Goal: Information Seeking & Learning: Check status

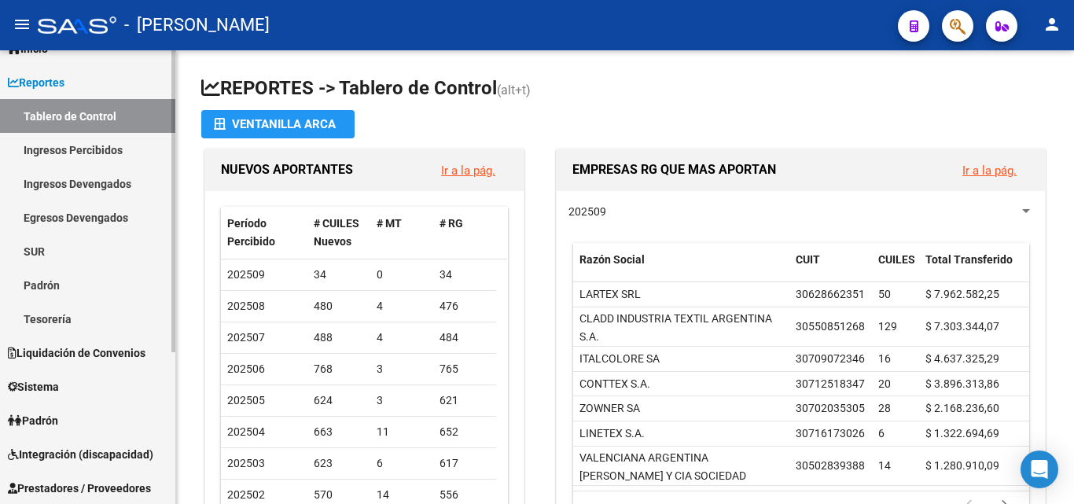
scroll to position [105, 0]
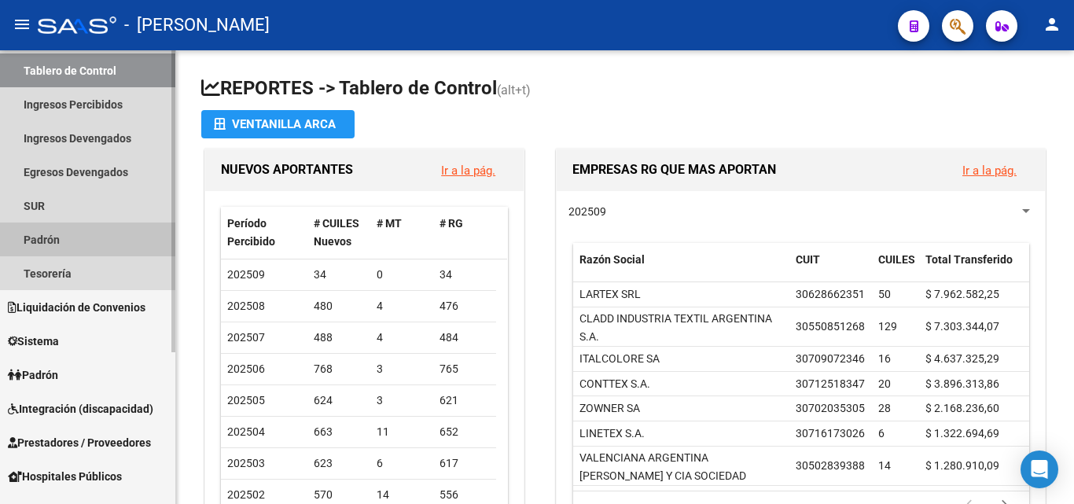
click at [65, 248] on link "Padrón" at bounding box center [87, 240] width 175 height 34
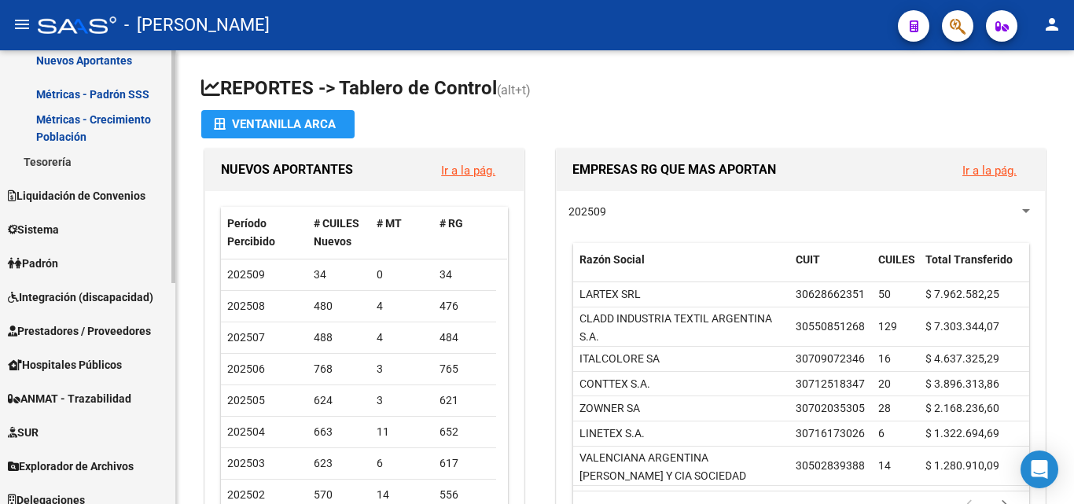
click at [83, 264] on link "Padrón" at bounding box center [87, 263] width 175 height 34
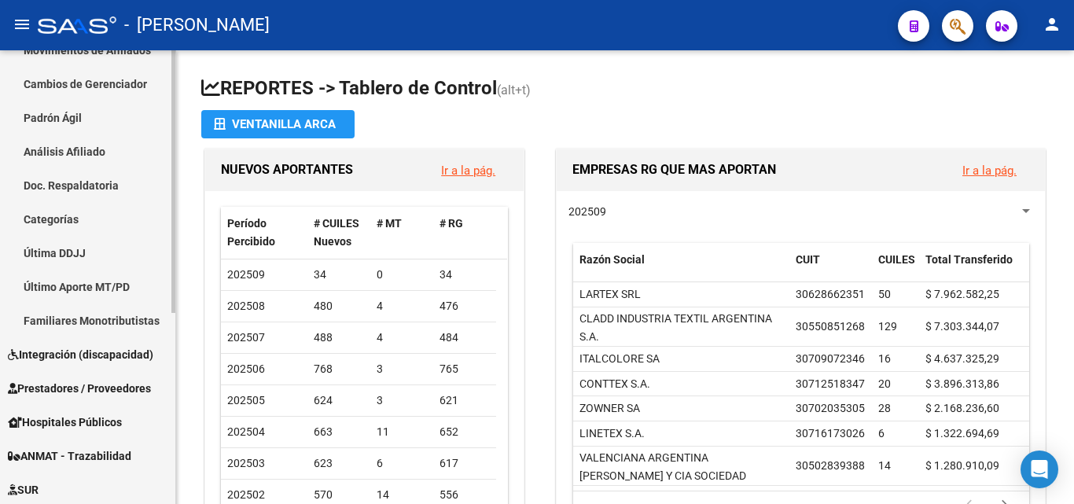
scroll to position [226, 0]
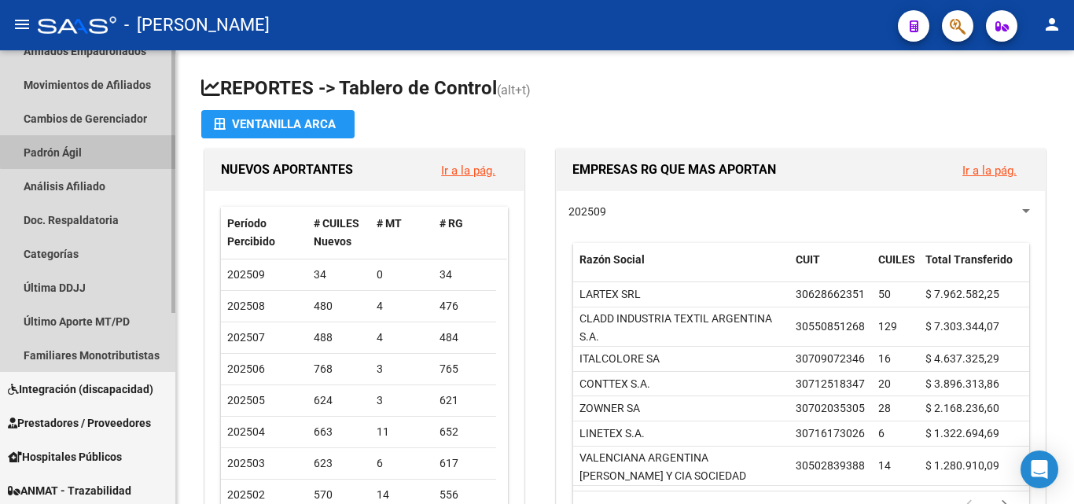
click at [132, 142] on link "Padrón Ágil" at bounding box center [87, 152] width 175 height 34
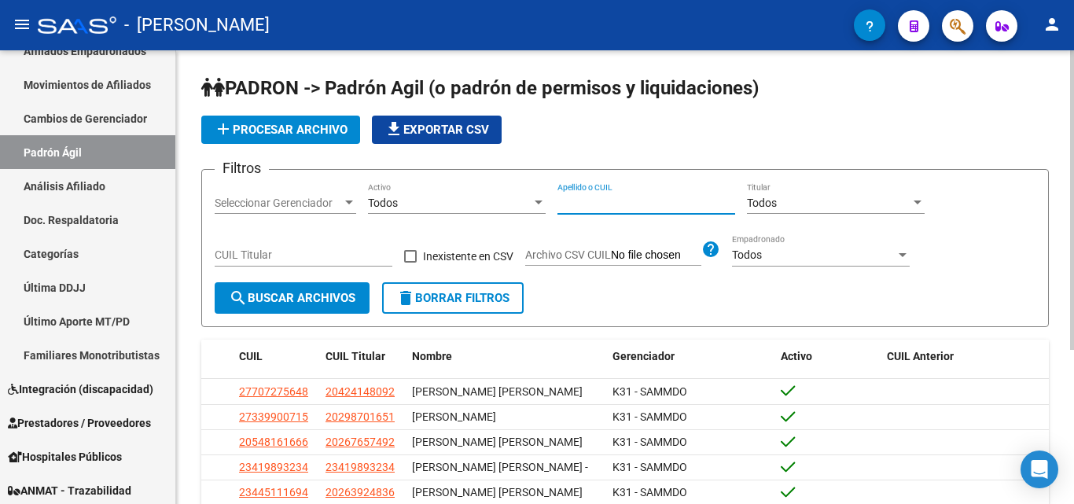
paste input "30409207"
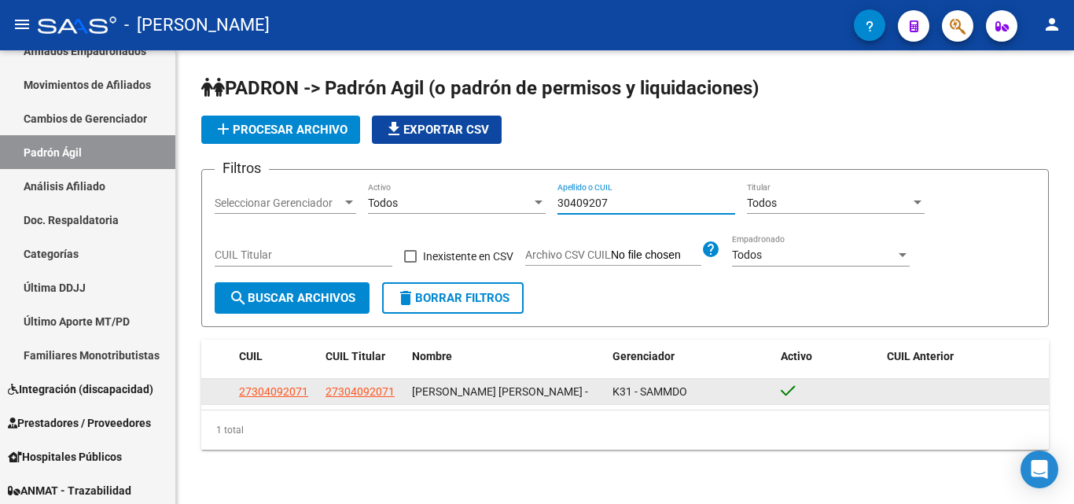
type input "30409207"
click at [344, 397] on app-link-go-to "27304092071" at bounding box center [360, 392] width 69 height 18
click at [369, 401] on app-link-go-to "27304092071" at bounding box center [360, 392] width 69 height 18
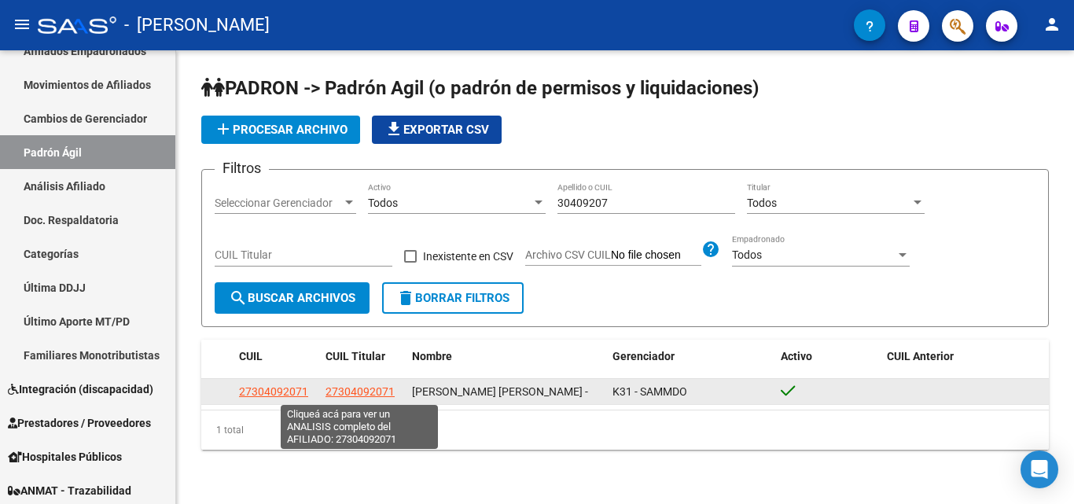
click at [366, 392] on span "27304092071" at bounding box center [360, 391] width 69 height 13
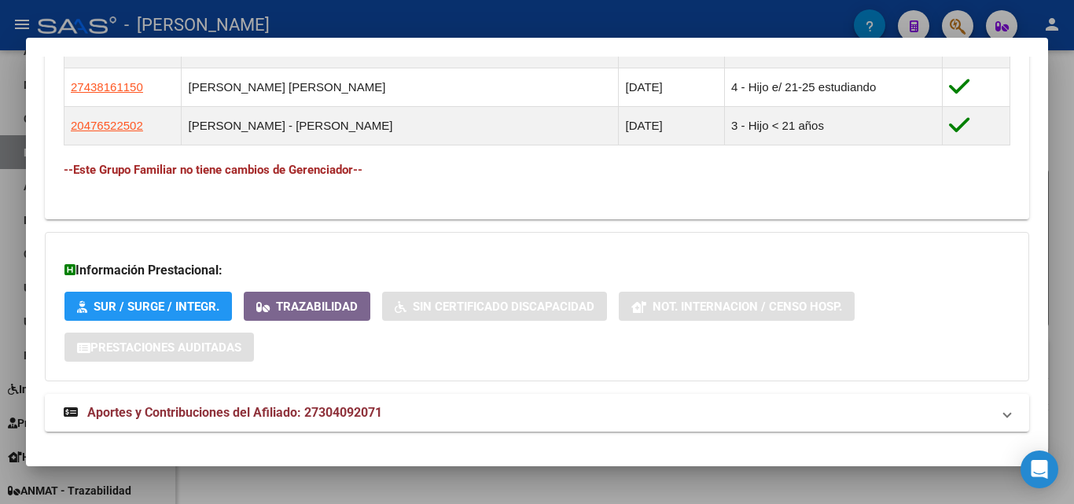
scroll to position [981, 0]
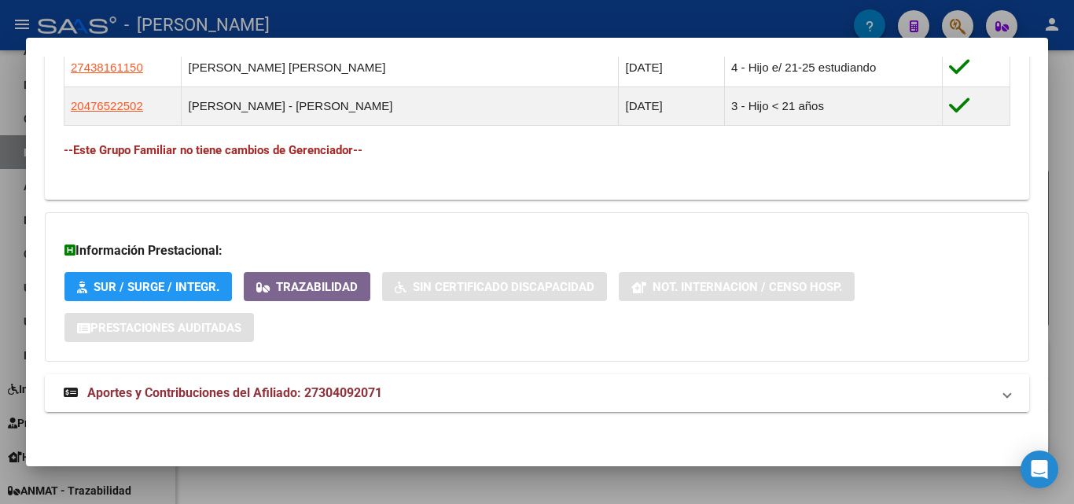
click at [330, 400] on span "Aportes y Contribuciones del Afiliado: 27304092071" at bounding box center [234, 392] width 295 height 15
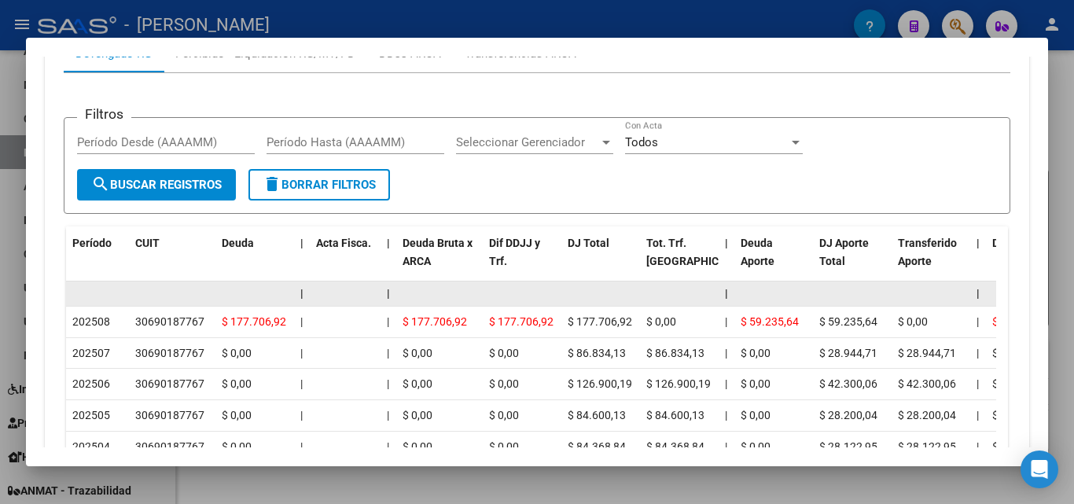
scroll to position [1494, 0]
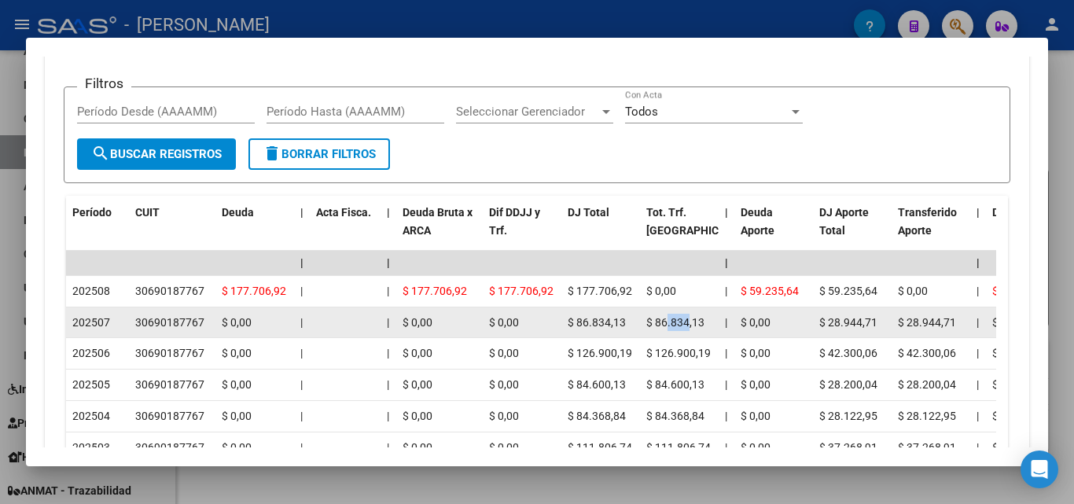
click at [687, 319] on span "$ 86.834,13" at bounding box center [675, 322] width 58 height 13
drag, startPoint x: 656, startPoint y: 322, endPoint x: 708, endPoint y: 315, distance: 52.3
click at [708, 315] on div "$ 86.834,13" at bounding box center [679, 323] width 66 height 18
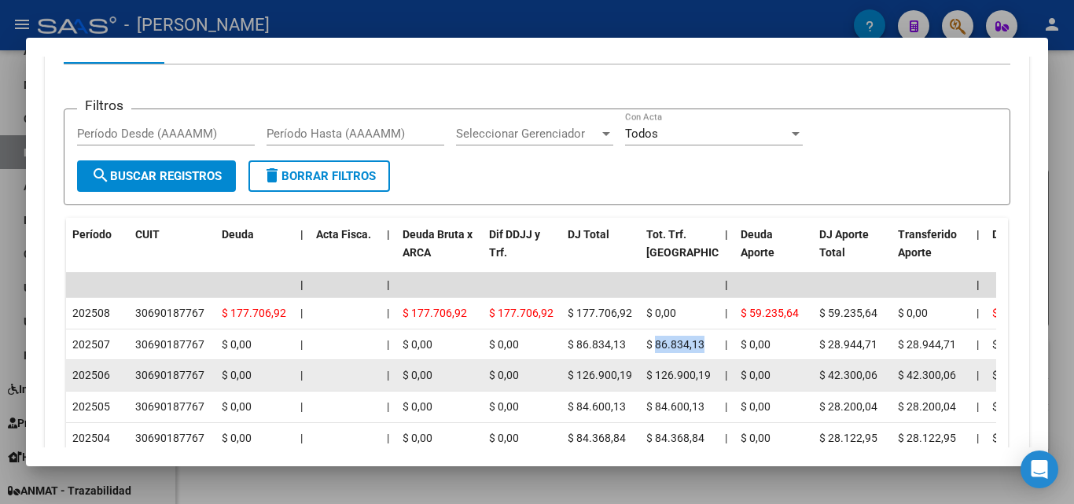
scroll to position [1458, 0]
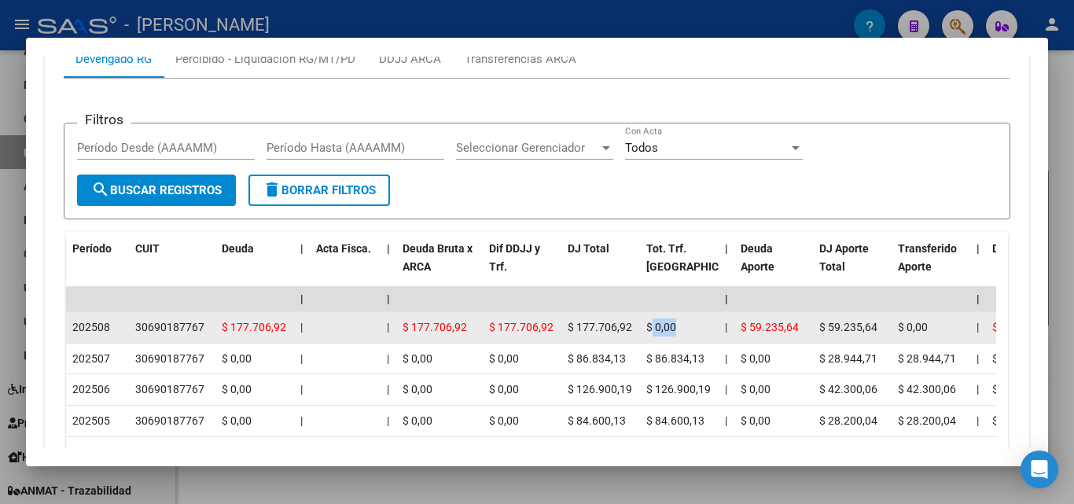
drag, startPoint x: 650, startPoint y: 322, endPoint x: 661, endPoint y: 314, distance: 12.9
click at [703, 326] on div "$ 0,00" at bounding box center [679, 328] width 66 height 18
click at [599, 327] on span "$ 177.706,92" at bounding box center [600, 327] width 64 height 13
drag, startPoint x: 687, startPoint y: 324, endPoint x: 644, endPoint y: 332, distance: 44.0
click at [650, 332] on div "$ 0,00" at bounding box center [679, 328] width 66 height 18
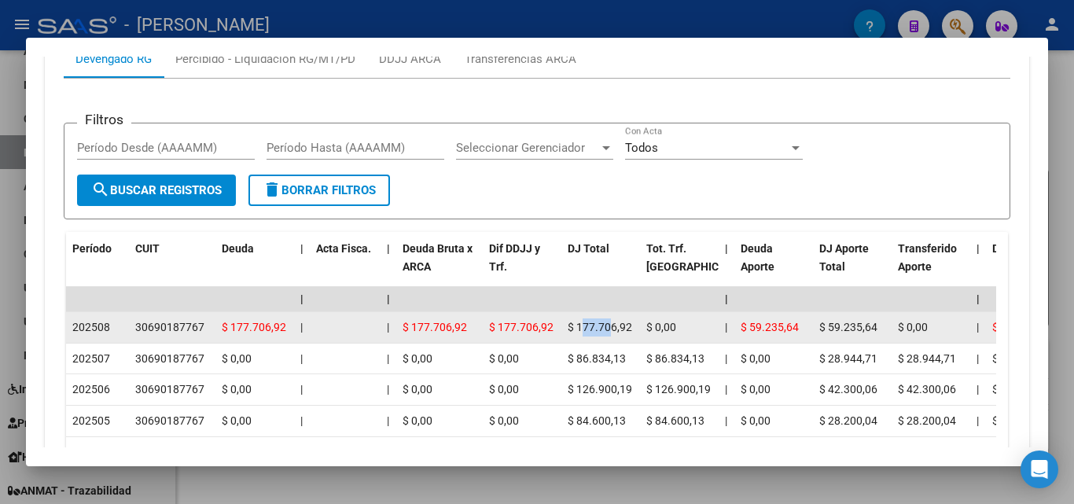
drag, startPoint x: 612, startPoint y: 324, endPoint x: 582, endPoint y: 324, distance: 29.9
click at [582, 324] on span "$ 177.706,92" at bounding box center [600, 327] width 64 height 13
drag, startPoint x: 697, startPoint y: 320, endPoint x: 650, endPoint y: 326, distance: 46.8
click at [650, 326] on div "$ 0,00" at bounding box center [679, 328] width 66 height 18
click at [705, 327] on div "$ 0,00" at bounding box center [679, 328] width 66 height 18
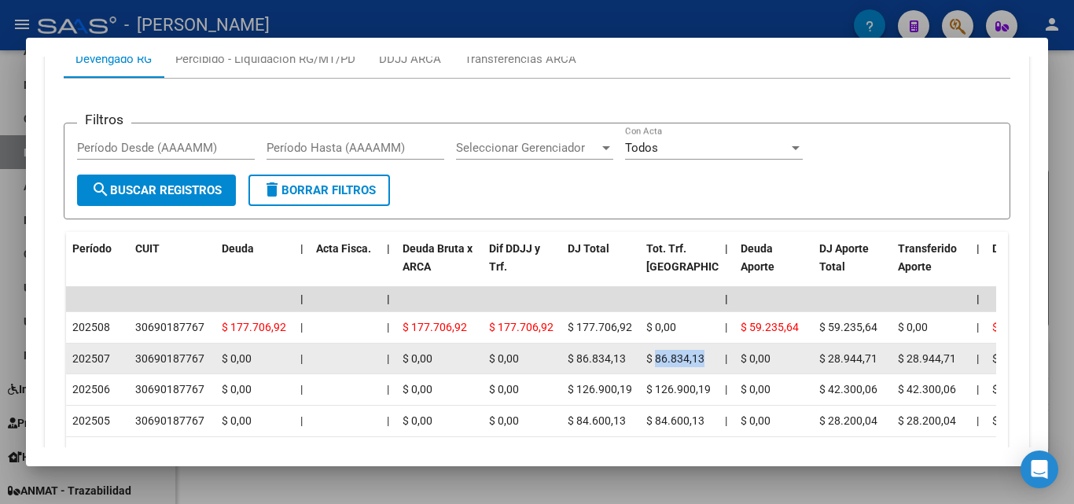
drag, startPoint x: 663, startPoint y: 355, endPoint x: 703, endPoint y: 353, distance: 40.1
click at [703, 353] on span "$ 86.834,13" at bounding box center [675, 358] width 58 height 13
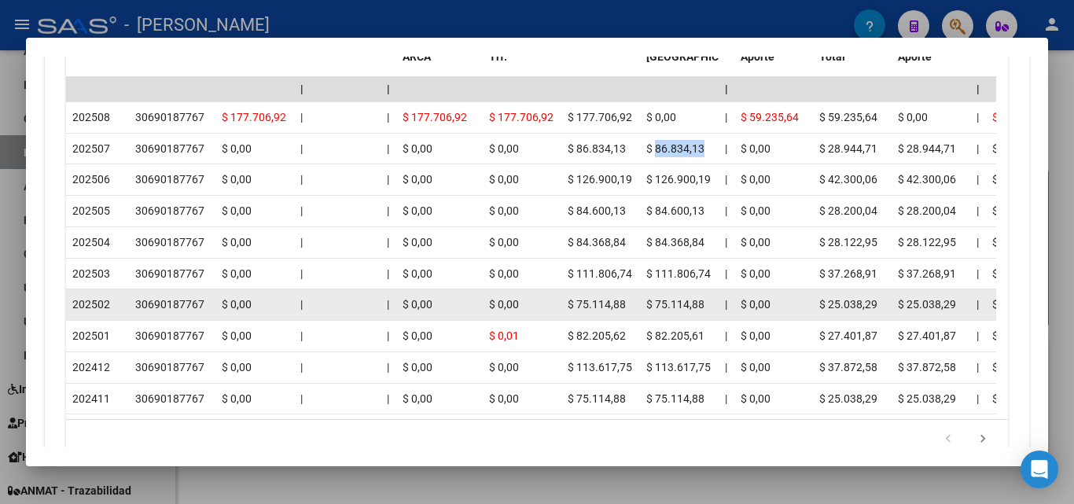
scroll to position [1353, 0]
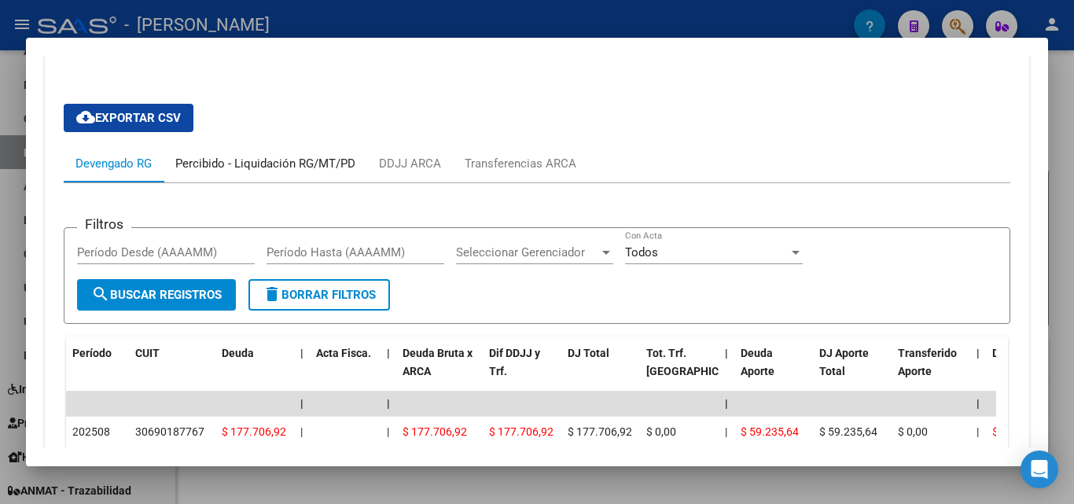
click at [307, 168] on div "Percibido - Liquidación RG/MT/PD" at bounding box center [265, 163] width 180 height 17
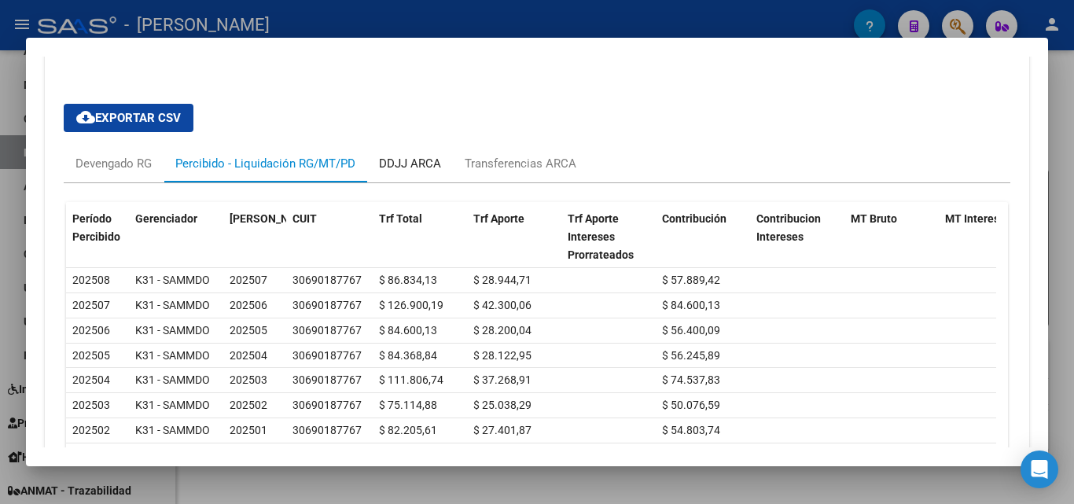
click at [418, 168] on div "DDJJ ARCA" at bounding box center [410, 163] width 62 height 17
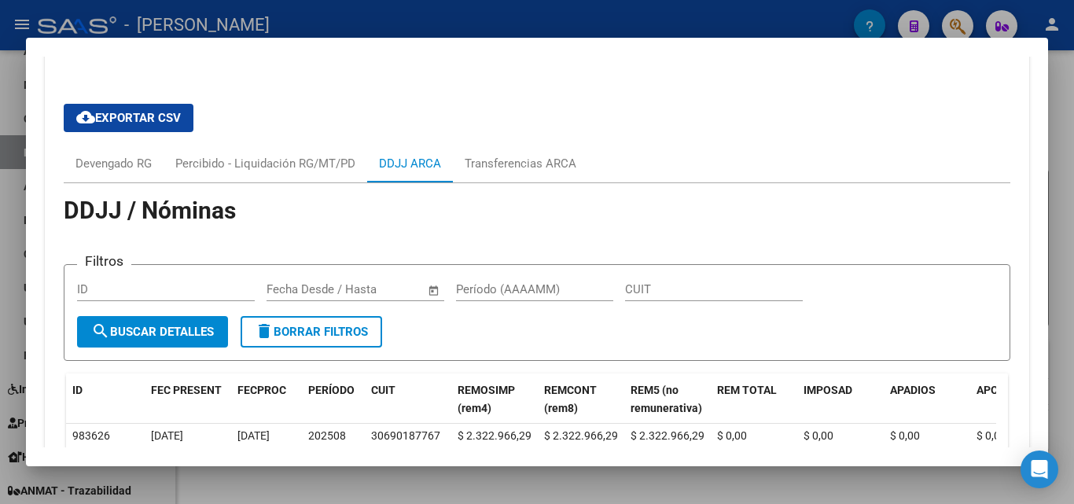
scroll to position [1458, 0]
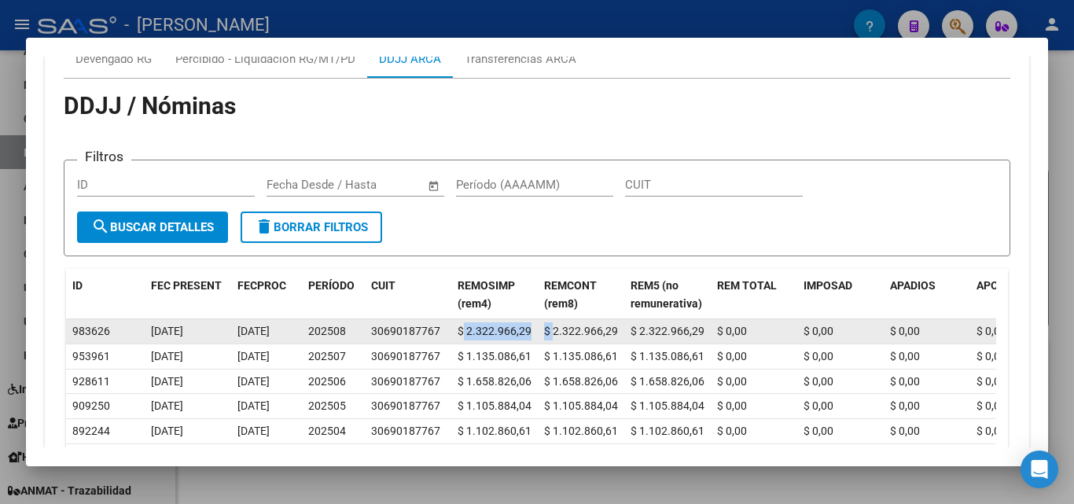
drag, startPoint x: 473, startPoint y: 331, endPoint x: 553, endPoint y: 331, distance: 80.2
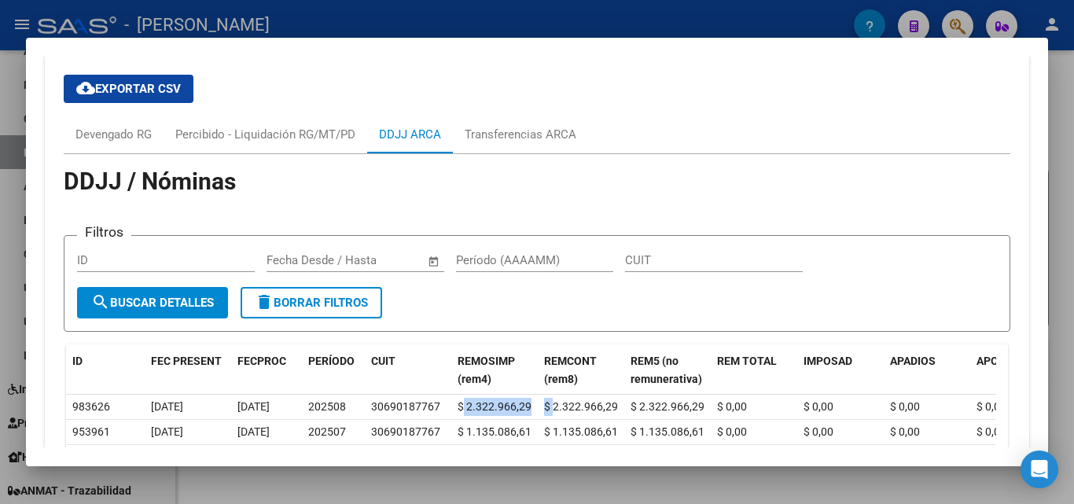
scroll to position [1353, 0]
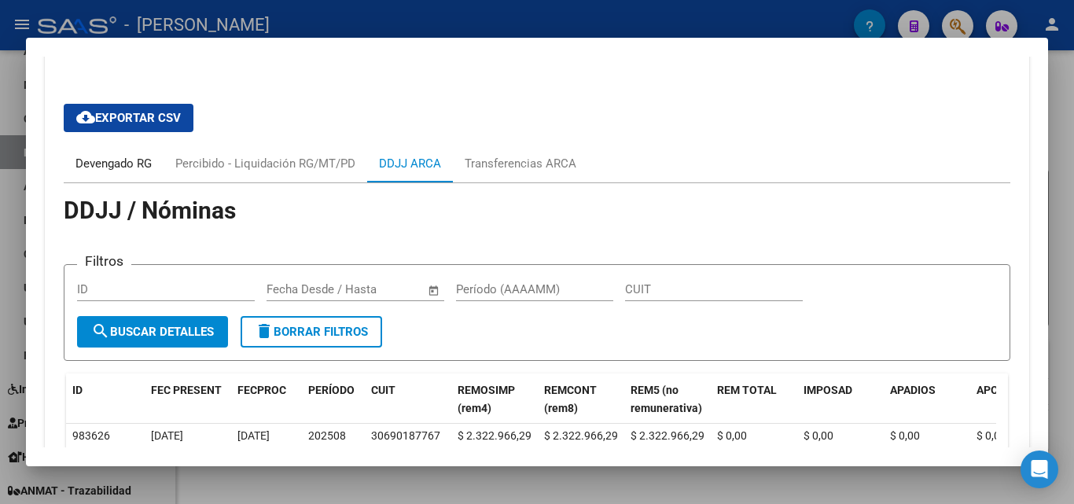
click at [160, 154] on div "Devengado RG" at bounding box center [114, 164] width 100 height 38
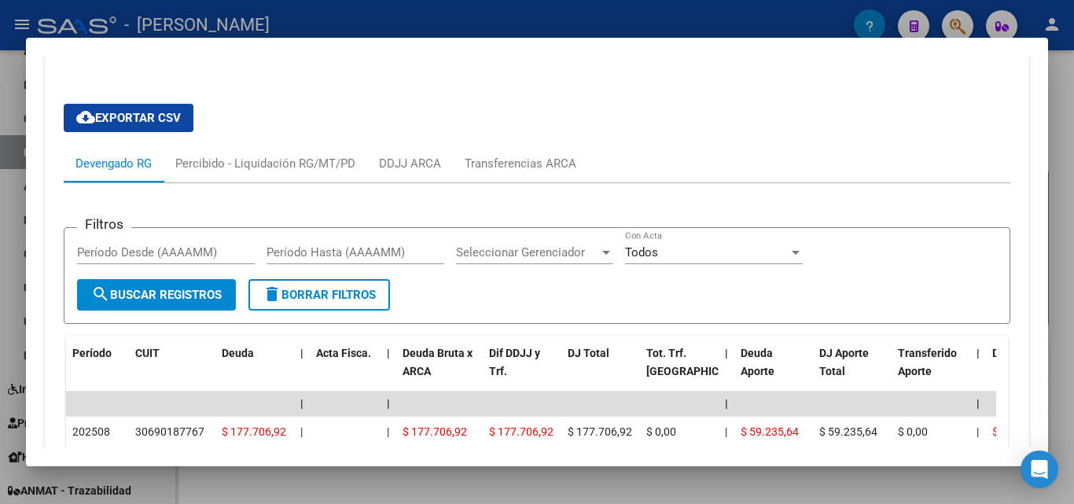
scroll to position [1458, 0]
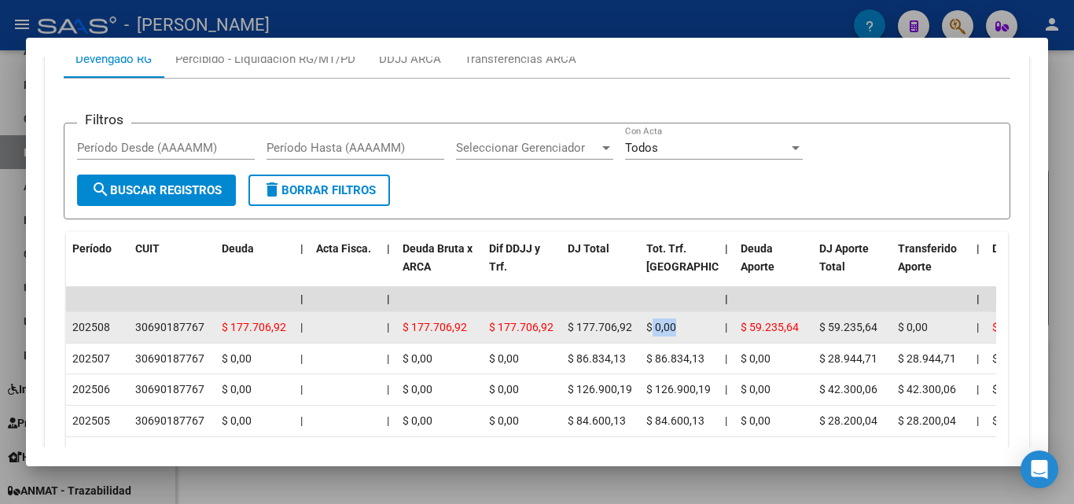
drag, startPoint x: 677, startPoint y: 325, endPoint x: 653, endPoint y: 327, distance: 24.5
click at [653, 327] on div "$ 0,00" at bounding box center [679, 328] width 66 height 18
click at [603, 331] on span "$ 177.706,92" at bounding box center [600, 327] width 64 height 13
drag, startPoint x: 709, startPoint y: 326, endPoint x: 658, endPoint y: 333, distance: 51.5
click at [658, 333] on div "$ 0,00" at bounding box center [679, 328] width 66 height 18
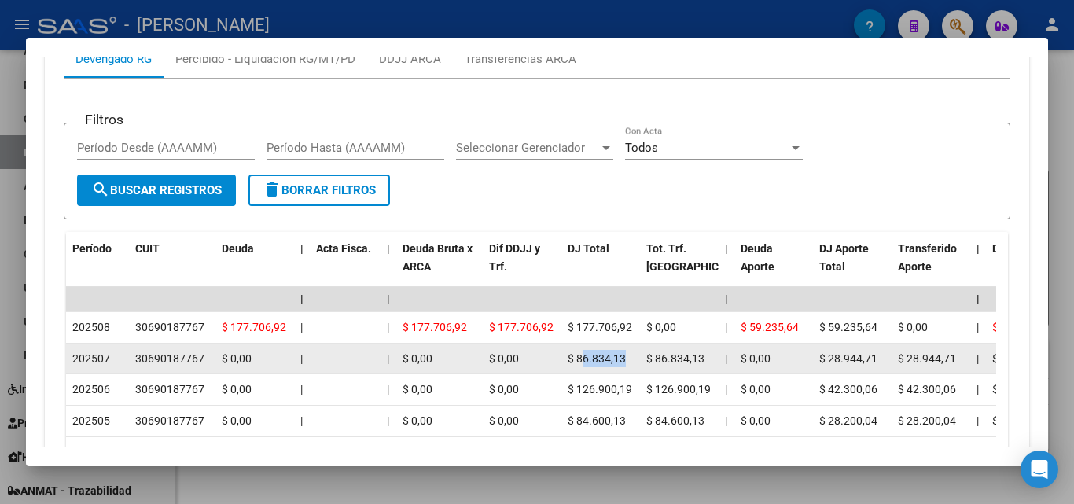
drag, startPoint x: 581, startPoint y: 358, endPoint x: 643, endPoint y: 352, distance: 62.4
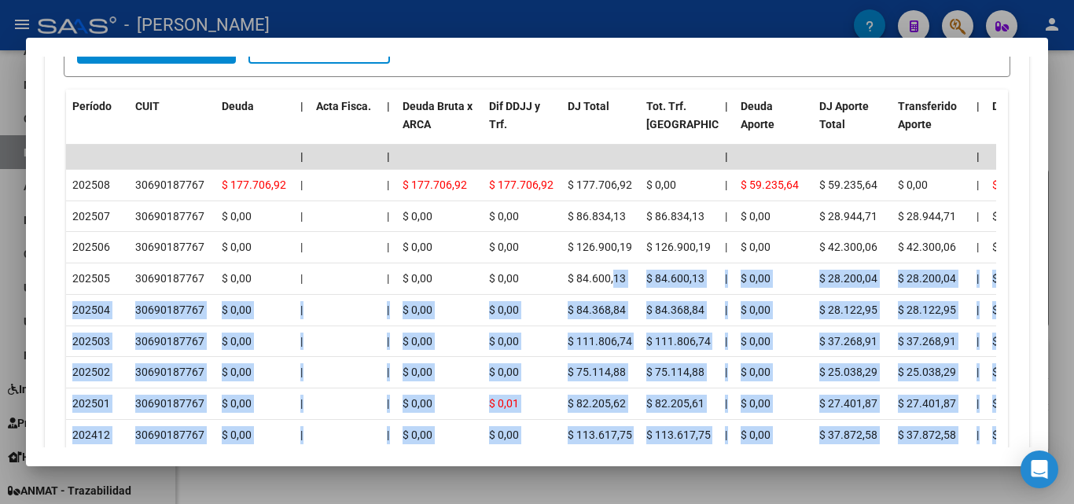
scroll to position [1773, 0]
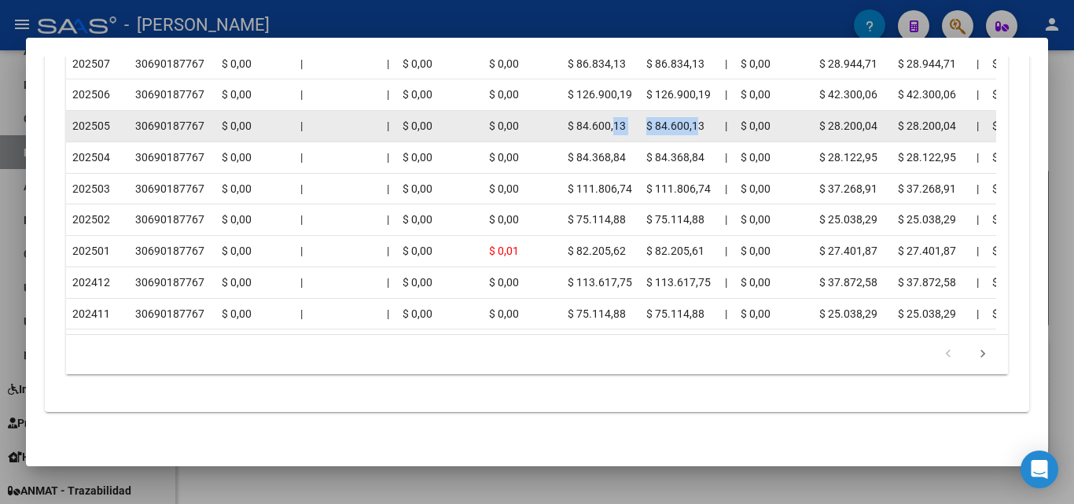
drag, startPoint x: 615, startPoint y: 421, endPoint x: 695, endPoint y: 105, distance: 325.4
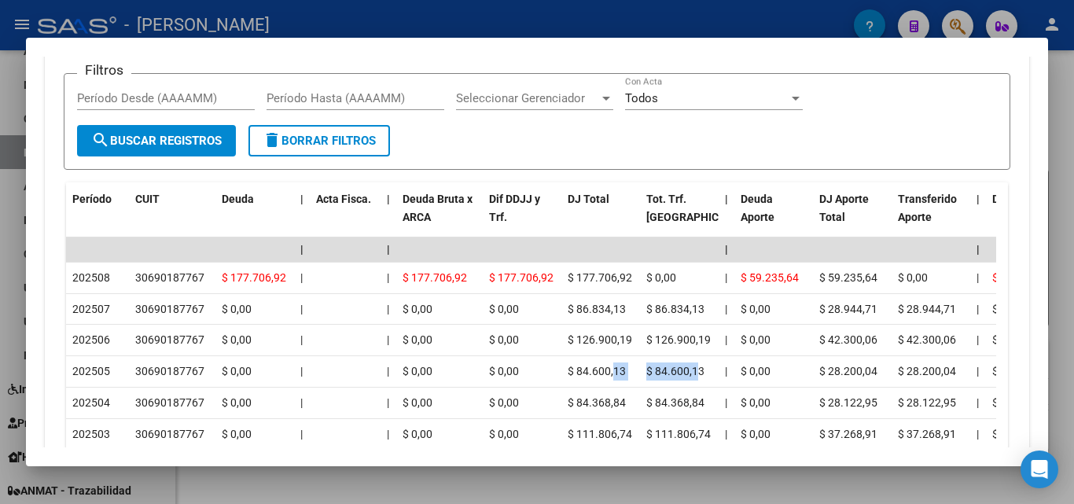
scroll to position [1353, 0]
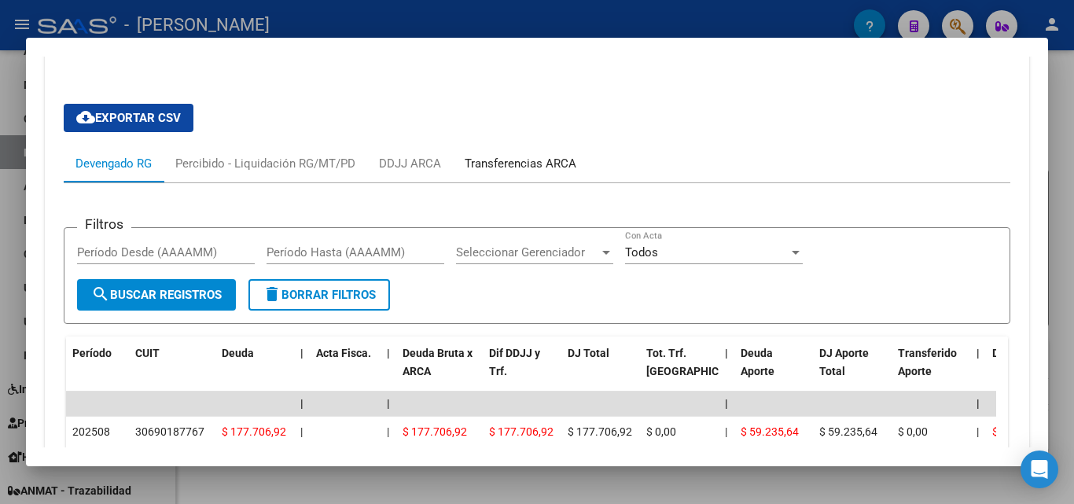
drag, startPoint x: 514, startPoint y: 164, endPoint x: 495, endPoint y: 149, distance: 23.6
click at [504, 160] on div "Transferencias ARCA" at bounding box center [521, 163] width 112 height 17
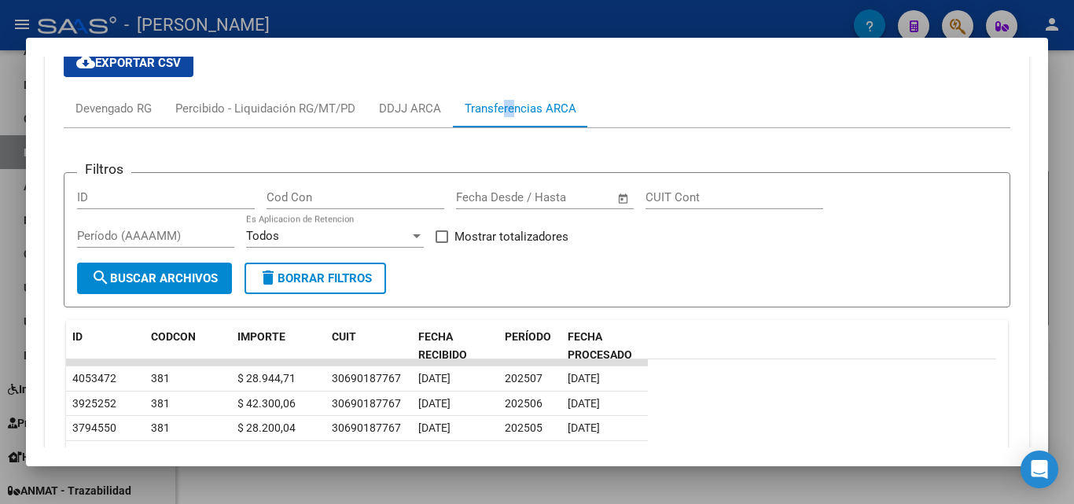
scroll to position [1248, 0]
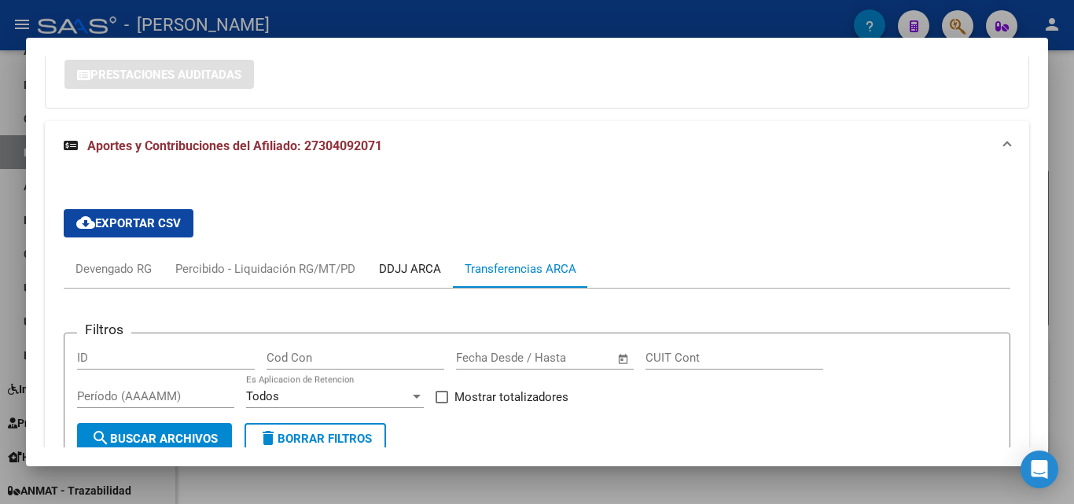
click at [414, 264] on div "DDJJ ARCA" at bounding box center [410, 268] width 62 height 17
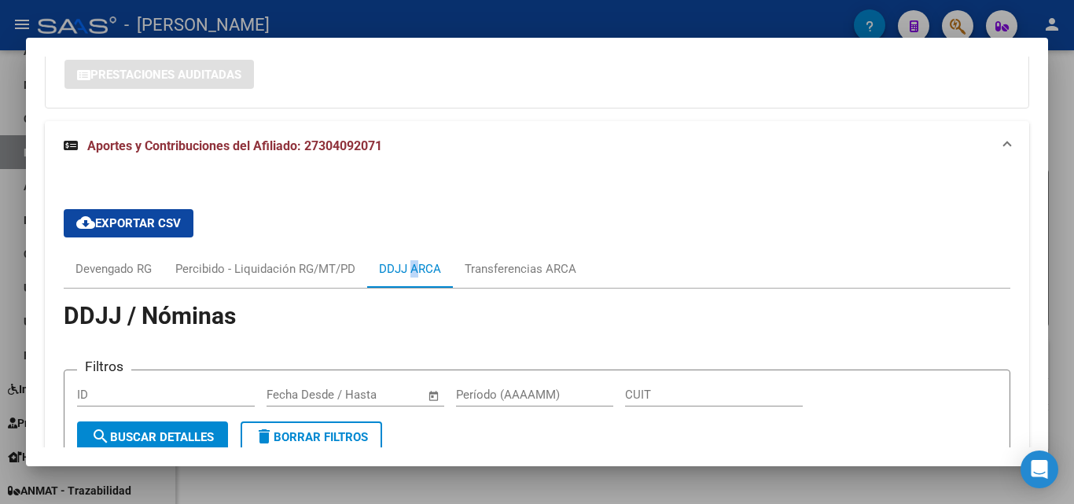
scroll to position [1458, 0]
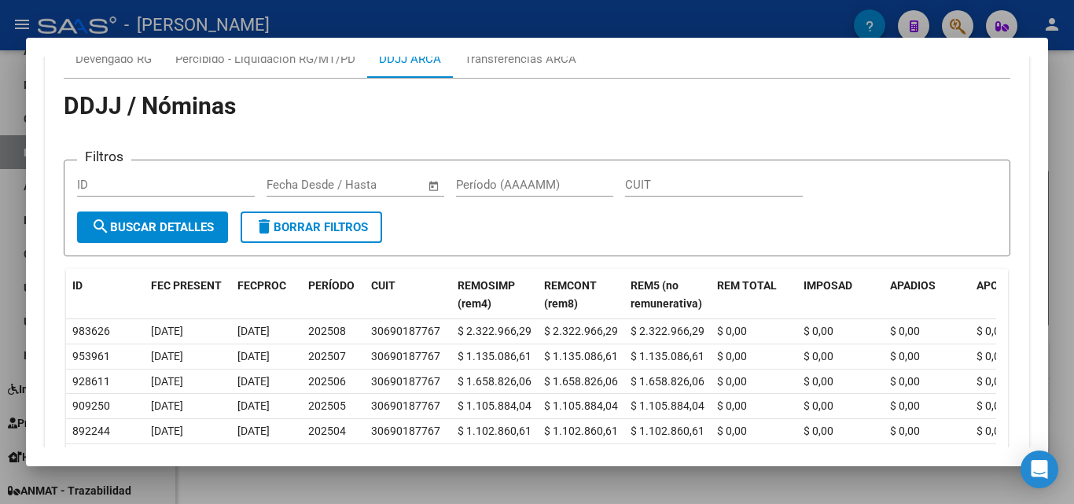
click at [282, 56] on mat-dialog-container "Análisis Afiliado - CUIL: 27304092071 DATOS [PERSON_NAME] ÁGIL: [PERSON_NAME] […" at bounding box center [537, 252] width 1022 height 429
click at [285, 61] on div "Percibido - Liquidación RG/MT/PD" at bounding box center [265, 58] width 180 height 17
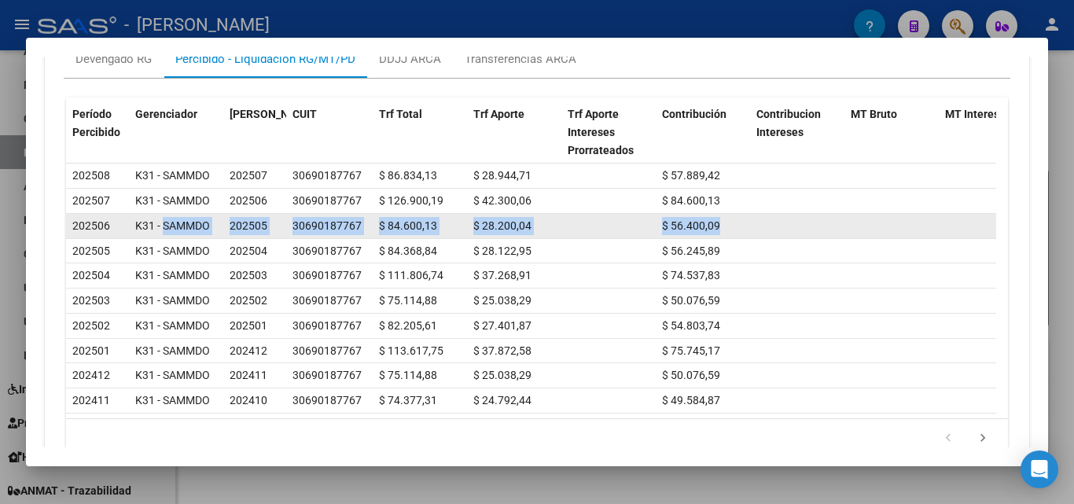
drag, startPoint x: 173, startPoint y: 220, endPoint x: 766, endPoint y: 215, distance: 593.0
click at [764, 216] on div "202506 K31 - SAMMDO 202505 30690187767 $ 84.600,13 $ 28.200,04 $ 56.400,09 $ 56…" at bounding box center [927, 226] width 1722 height 25
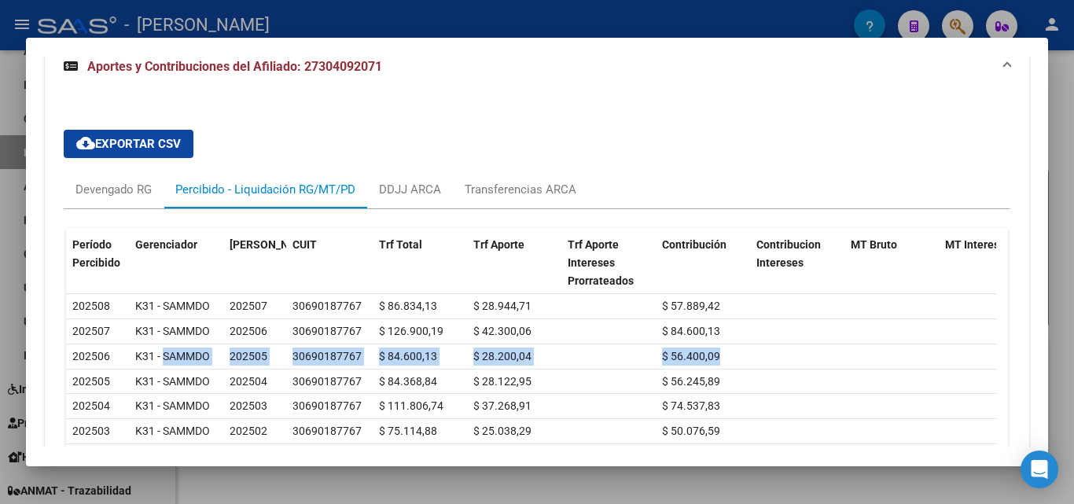
scroll to position [1248, 0]
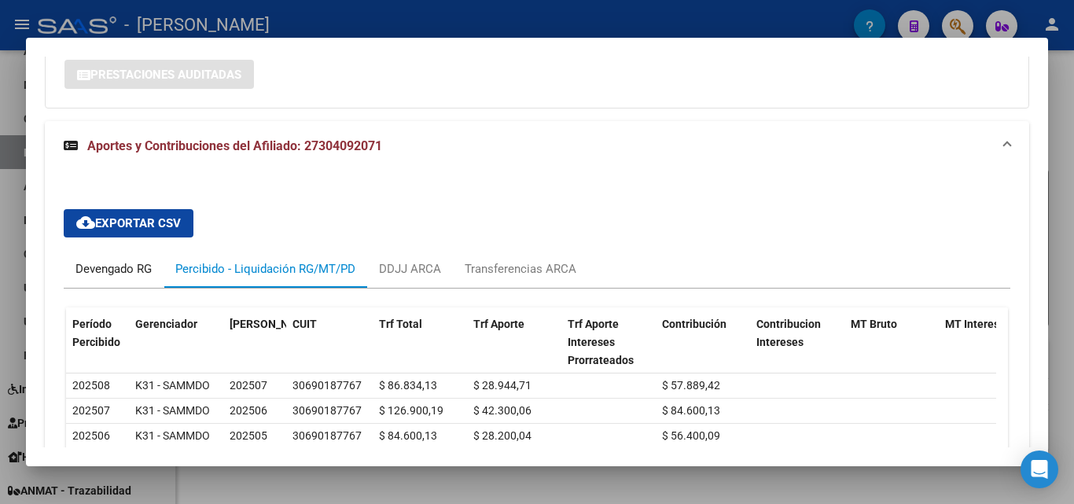
click at [114, 281] on div "Devengado RG" at bounding box center [114, 269] width 100 height 38
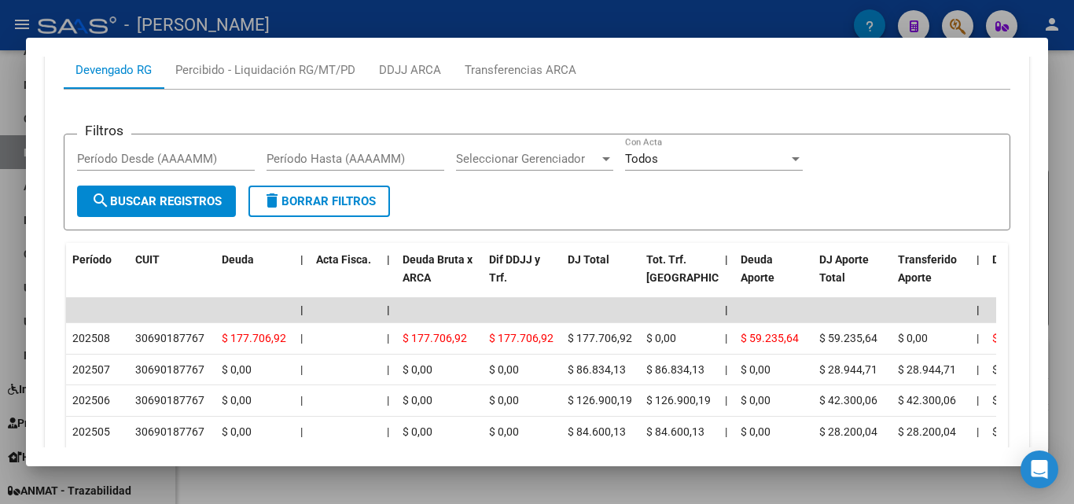
scroll to position [1458, 0]
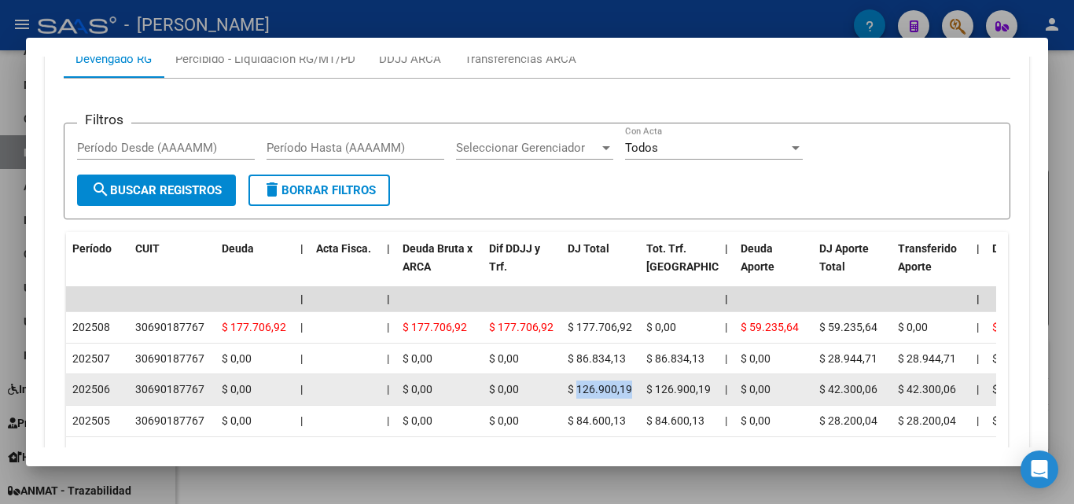
drag, startPoint x: 576, startPoint y: 392, endPoint x: 635, endPoint y: 400, distance: 58.6
click at [635, 400] on datatable-body-cell "$ 126.900,19" at bounding box center [601, 389] width 79 height 31
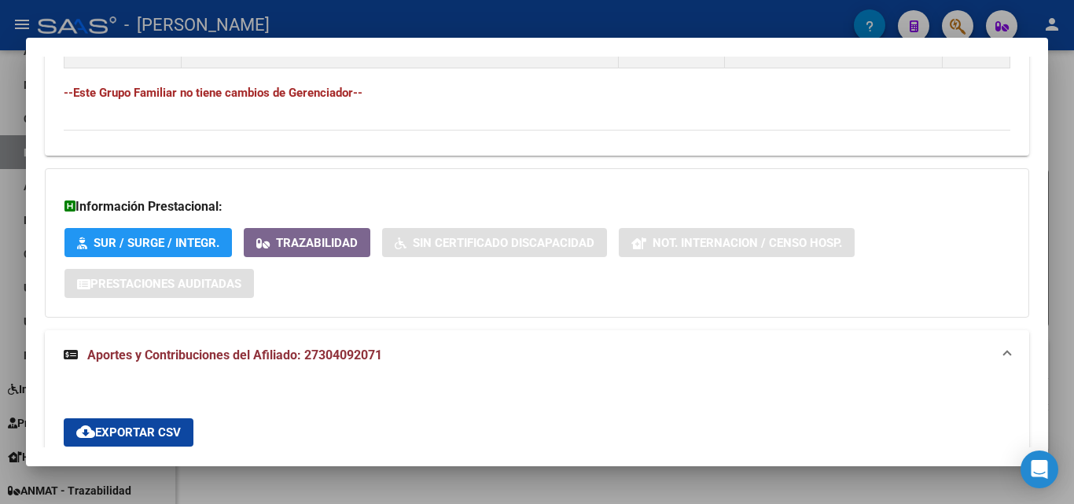
scroll to position [829, 0]
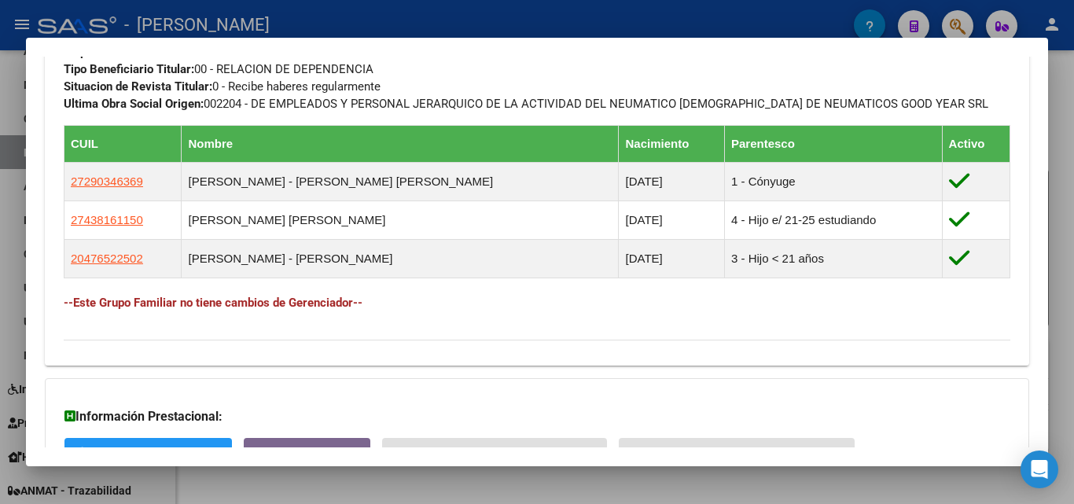
click at [772, 16] on div at bounding box center [537, 252] width 1074 height 504
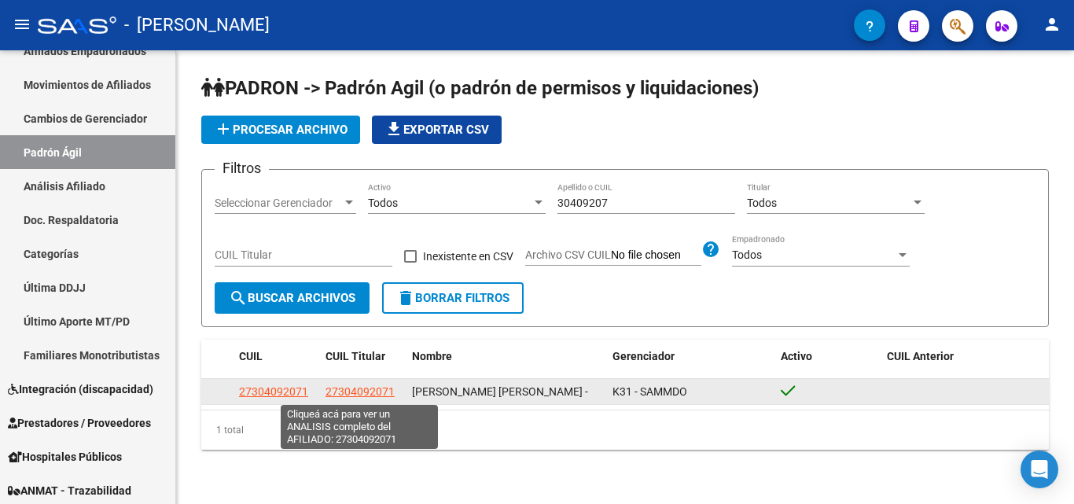
click at [372, 386] on span "27304092071" at bounding box center [360, 391] width 69 height 13
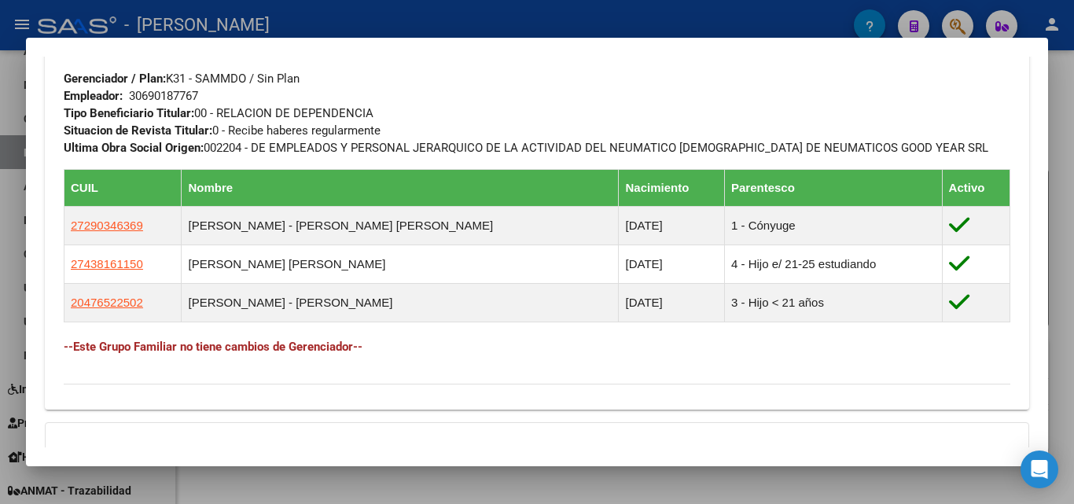
scroll to position [995, 0]
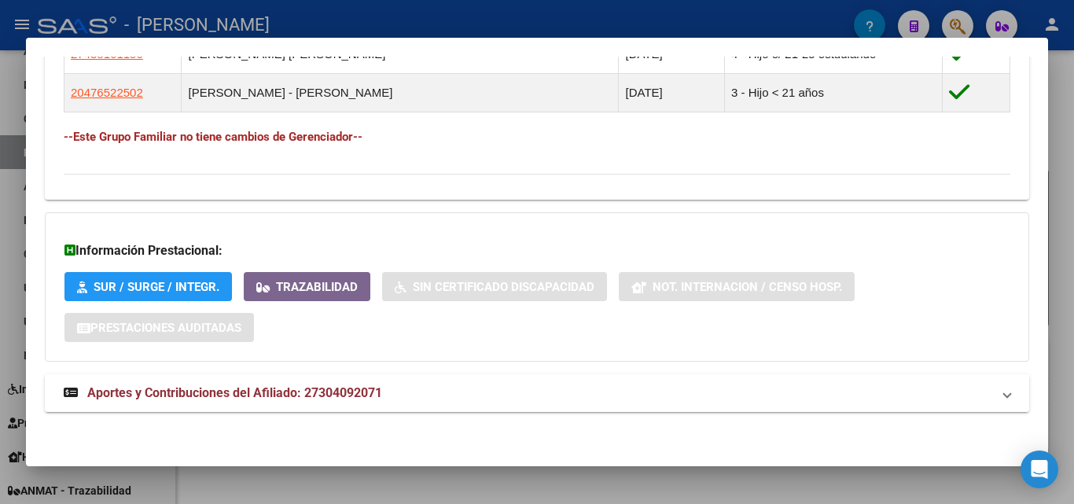
click at [366, 388] on span "Aportes y Contribuciones del Afiliado: 27304092071" at bounding box center [234, 392] width 295 height 15
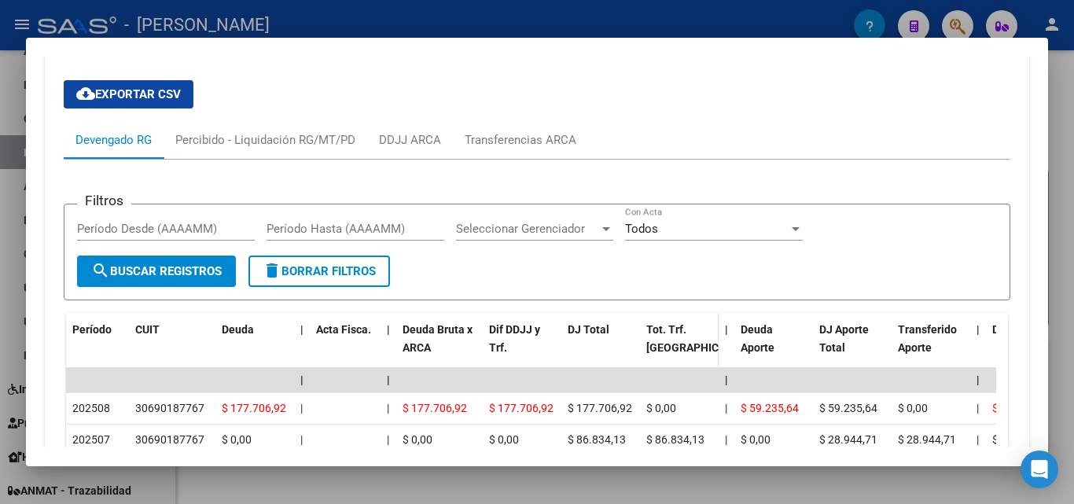
scroll to position [1692, 0]
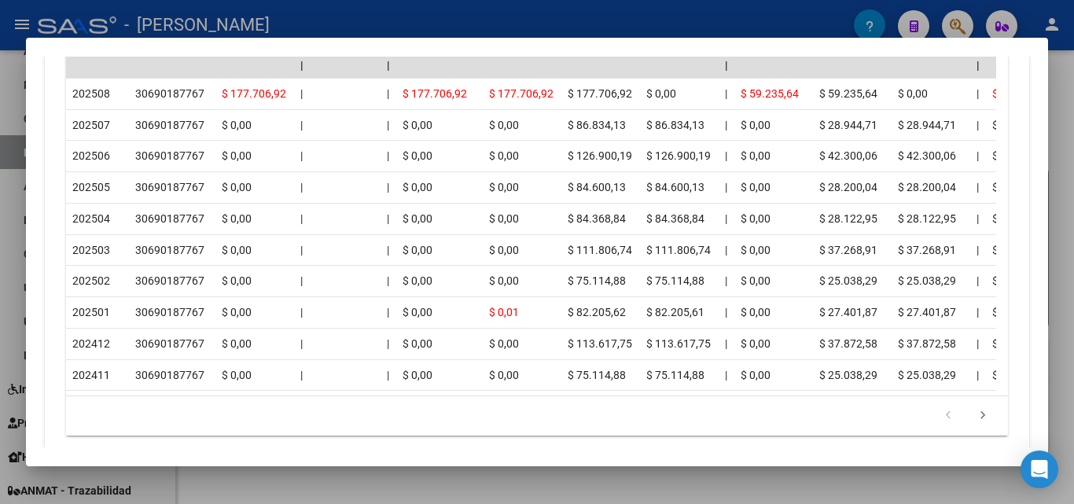
click at [739, 8] on div at bounding box center [537, 252] width 1074 height 504
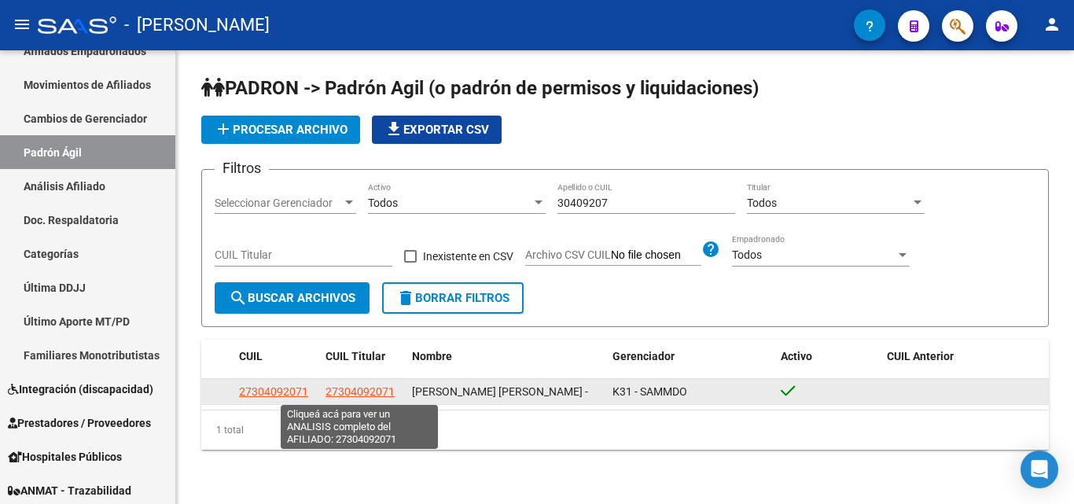
click at [370, 390] on span "27304092071" at bounding box center [360, 391] width 69 height 13
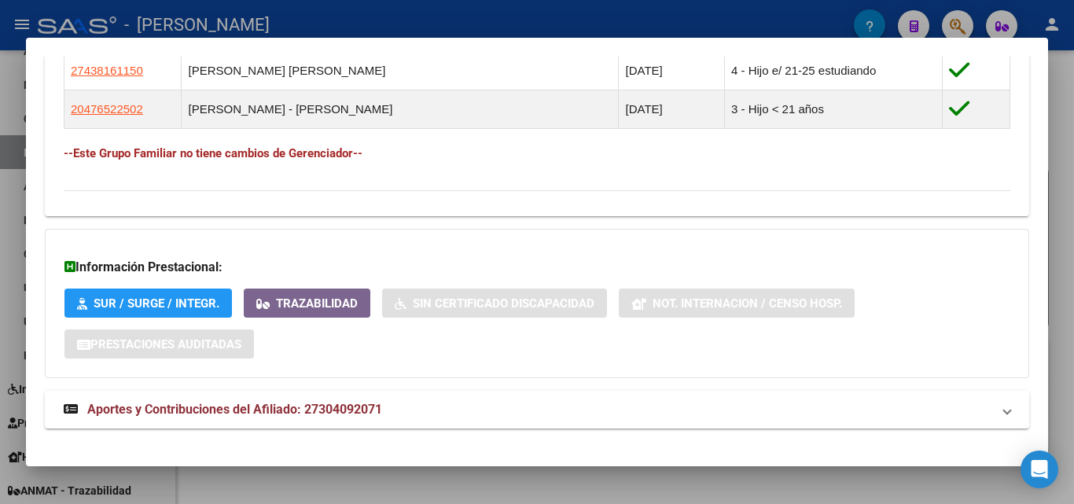
scroll to position [995, 0]
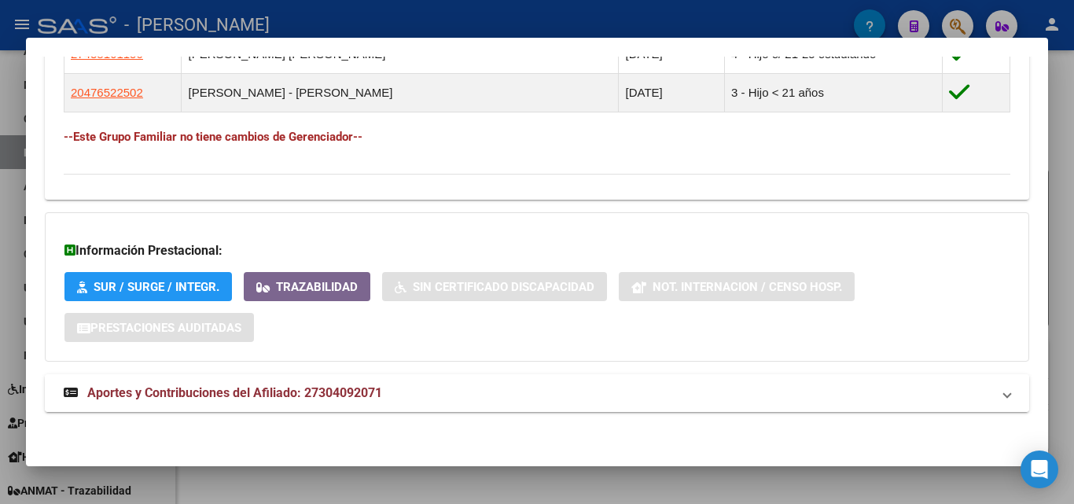
click at [270, 396] on span "Aportes y Contribuciones del Afiliado: 27304092071" at bounding box center [234, 392] width 295 height 15
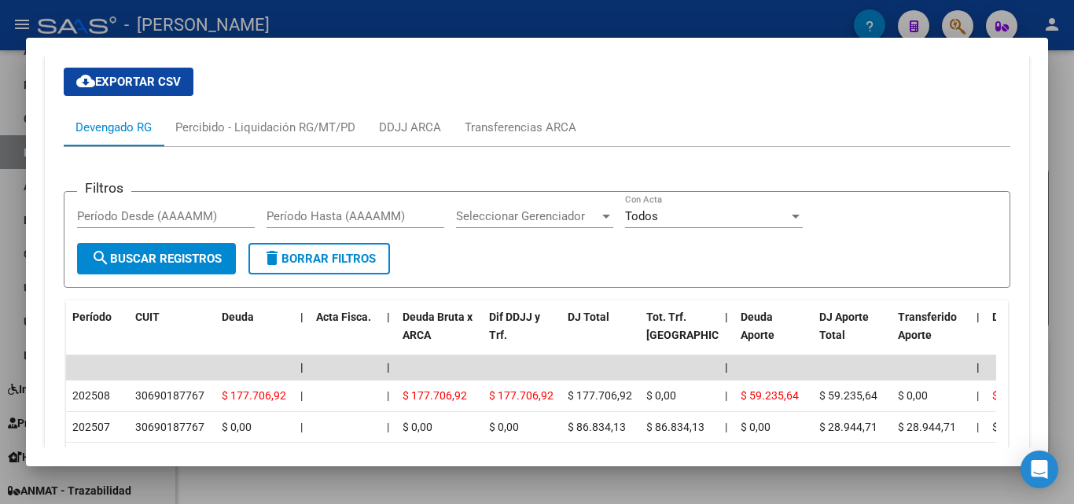
scroll to position [1494, 0]
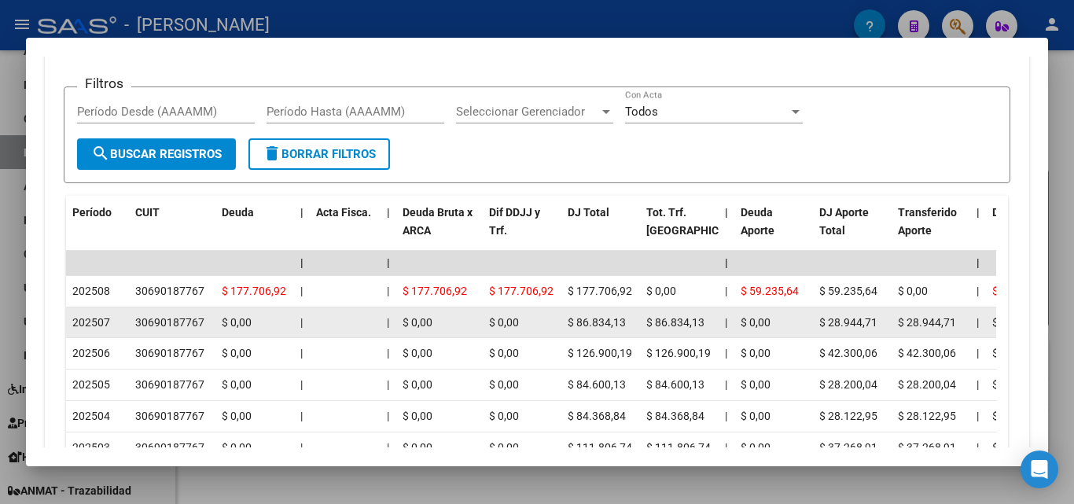
drag, startPoint x: 573, startPoint y: 326, endPoint x: 626, endPoint y: 320, distance: 53.8
click at [626, 320] on div "$ 86.834,13" at bounding box center [601, 323] width 66 height 18
click at [635, 322] on datatable-body-cell "$ 86.834,13" at bounding box center [601, 322] width 79 height 31
click at [625, 321] on div "$ 86.834,13" at bounding box center [601, 323] width 66 height 18
drag, startPoint x: 577, startPoint y: 324, endPoint x: 831, endPoint y: 335, distance: 254.3
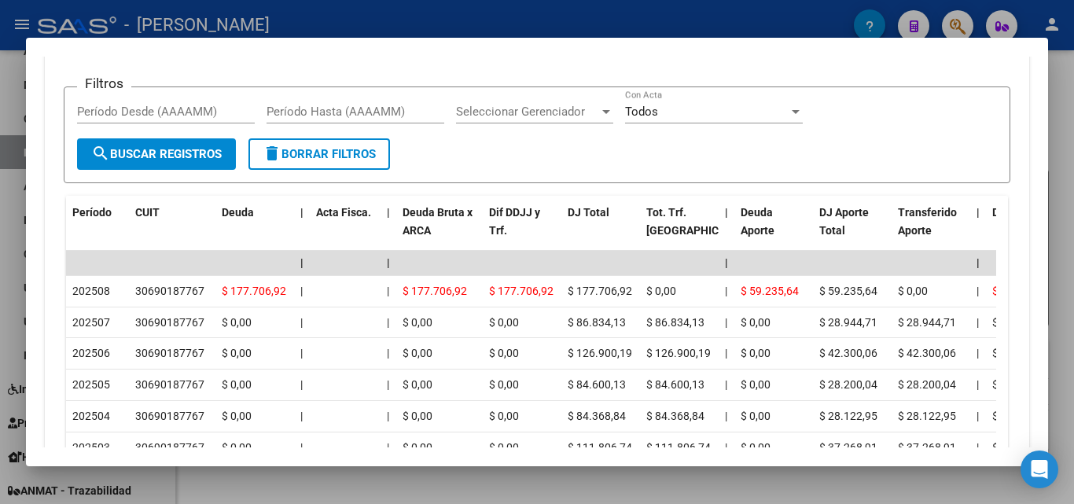
click at [585, 13] on div at bounding box center [537, 252] width 1074 height 504
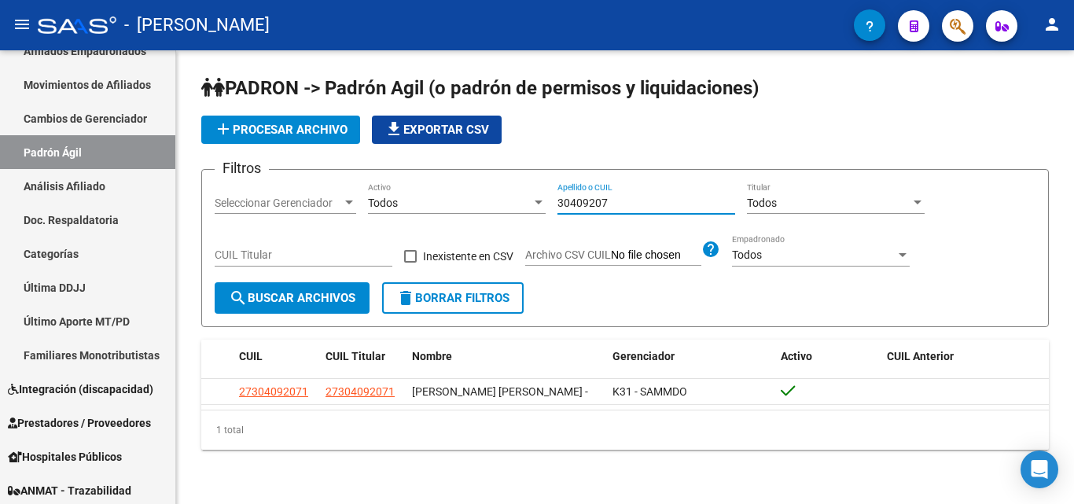
drag, startPoint x: 649, startPoint y: 201, endPoint x: 527, endPoint y: 215, distance: 122.8
click at [526, 215] on div "Filtros Seleccionar Gerenciador Seleccionar Gerenciador Todos Activo 30409207 A…" at bounding box center [625, 232] width 821 height 100
click at [648, 141] on div "add Procesar archivo file_download Exportar CSV" at bounding box center [625, 130] width 848 height 28
